Goal: Task Accomplishment & Management: Use online tool/utility

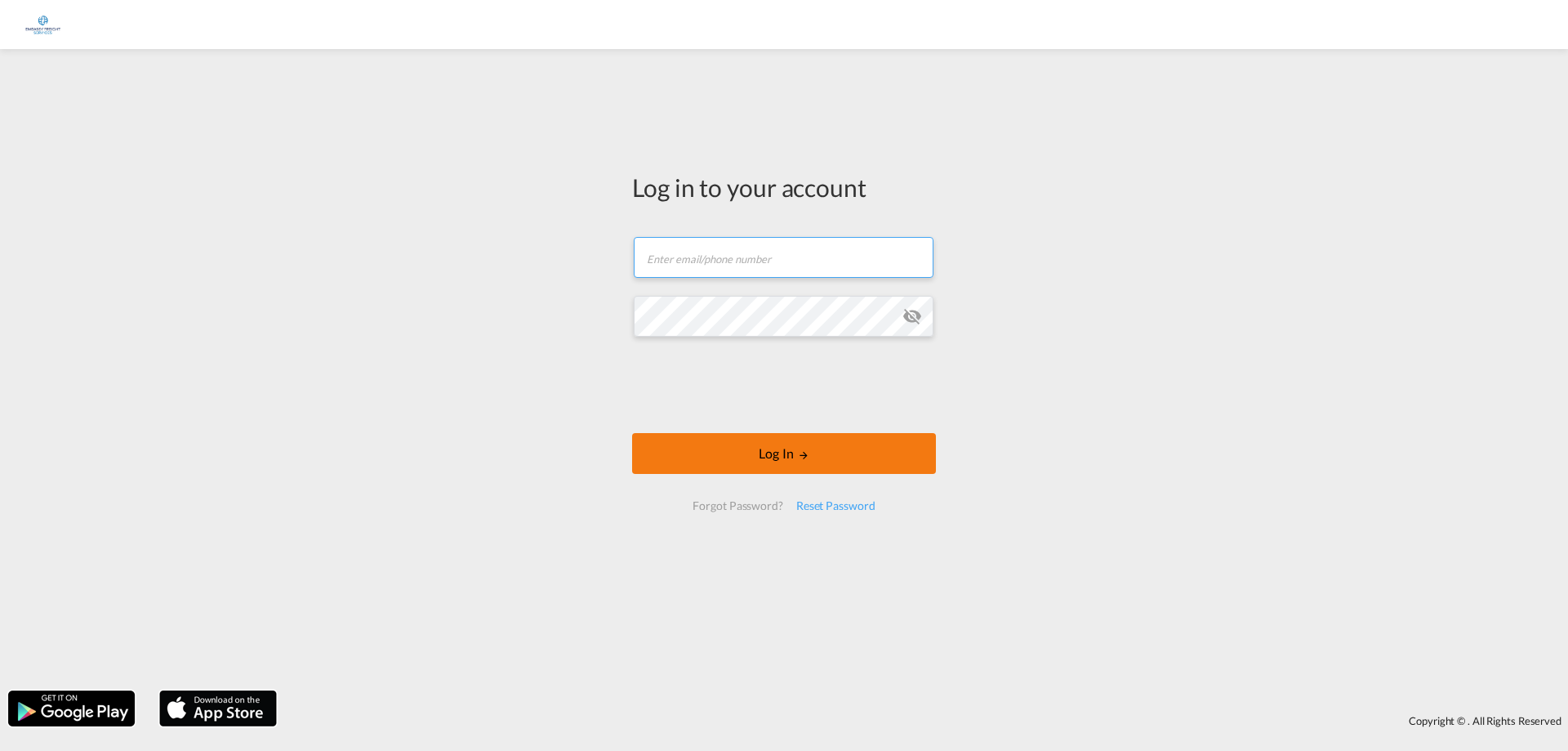
type input "[EMAIL_ADDRESS][DOMAIN_NAME]"
click at [784, 459] on button "Log In" at bounding box center [784, 453] width 304 height 41
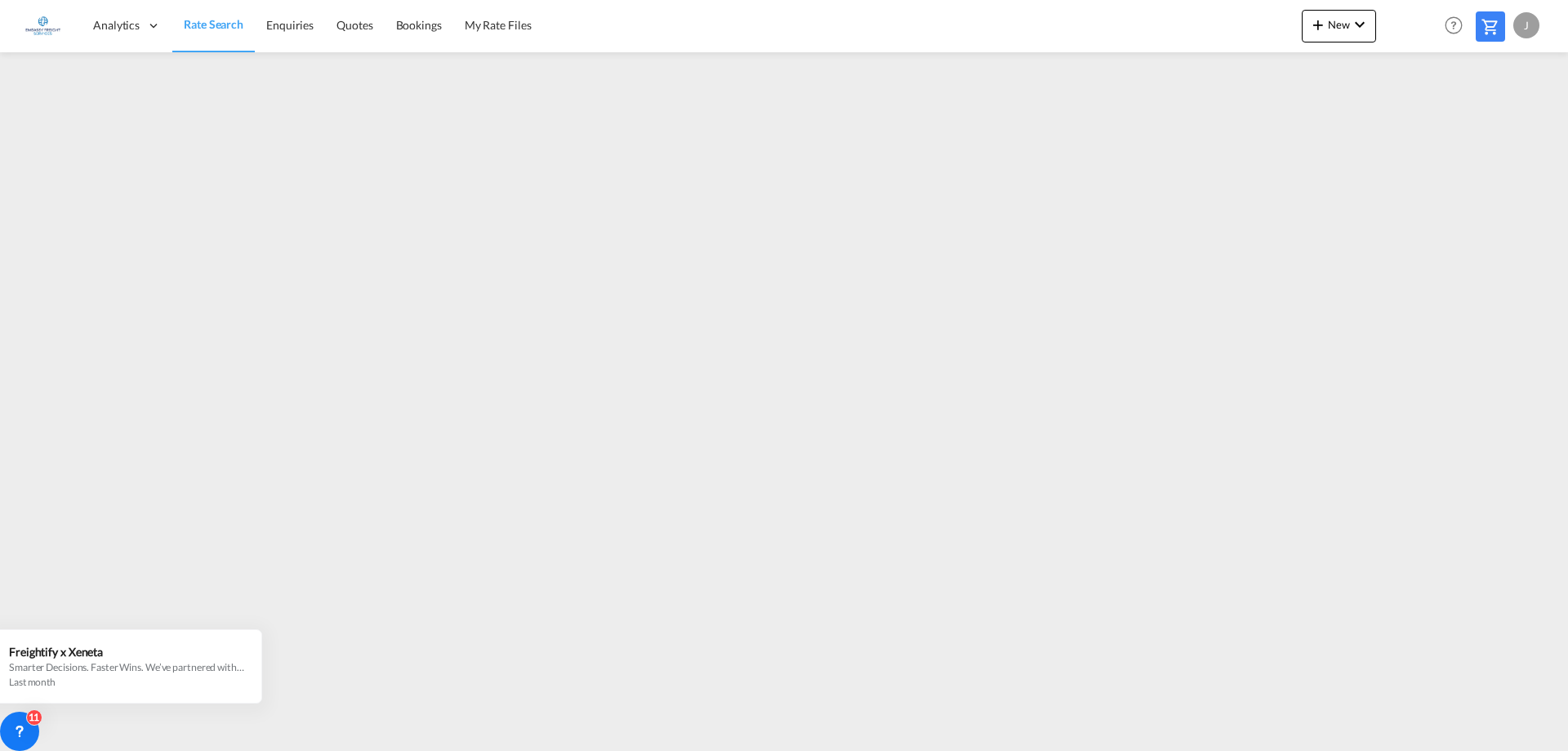
click at [1518, 24] on div "J" at bounding box center [1527, 25] width 26 height 26
click at [1496, 126] on button "Logout" at bounding box center [1508, 124] width 106 height 33
